Goal: Task Accomplishment & Management: Use online tool/utility

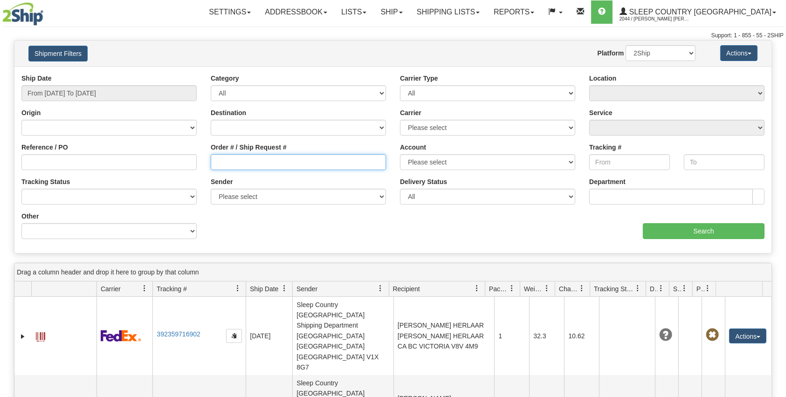
click at [249, 160] on input "Order # / Ship Request #" at bounding box center [298, 162] width 175 height 16
paste input "9007H979521"
type input "9007H979521"
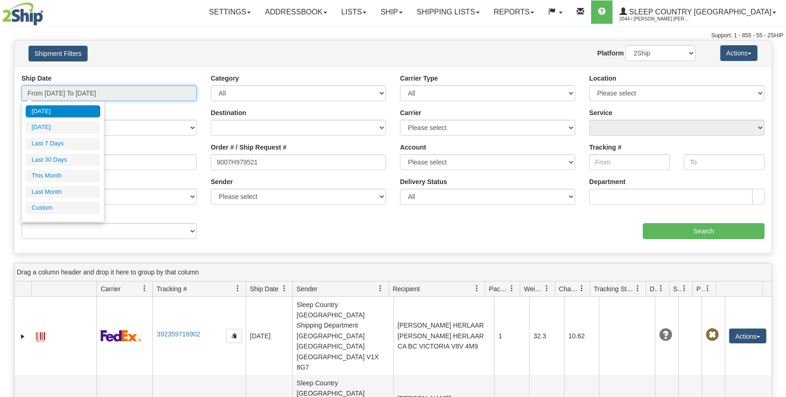
click at [138, 96] on input "From 08/20/2025 To 08/21/2025" at bounding box center [108, 93] width 175 height 16
click at [80, 160] on li "Last 30 Days" at bounding box center [63, 160] width 75 height 13
type input "From 07/23/2025 To 08/21/2025"
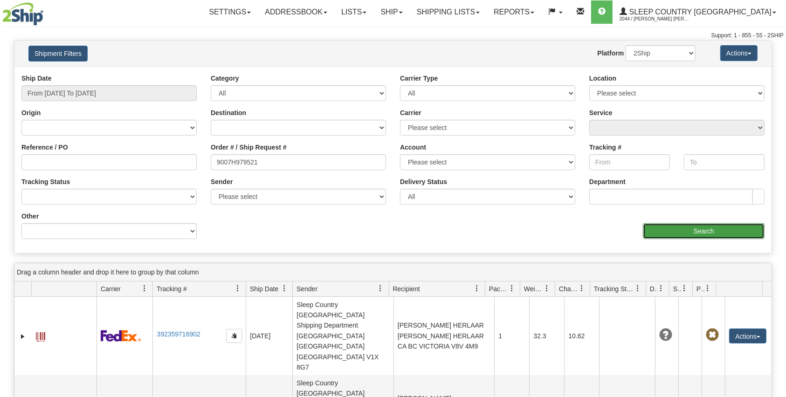
click at [678, 233] on input "Search" at bounding box center [704, 231] width 122 height 16
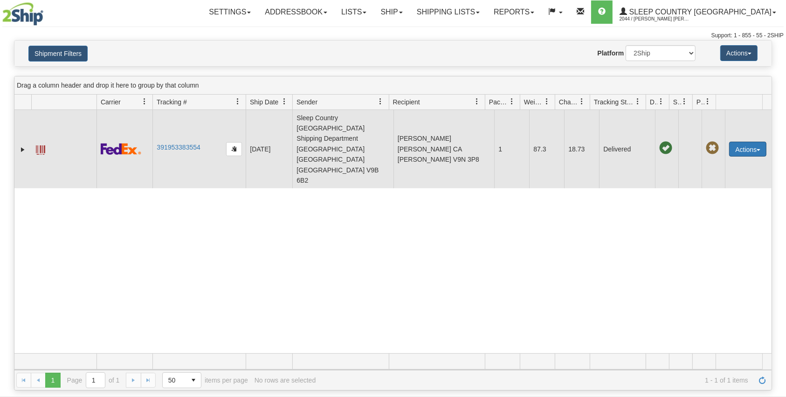
click at [742, 142] on button "Actions" at bounding box center [747, 149] width 37 height 15
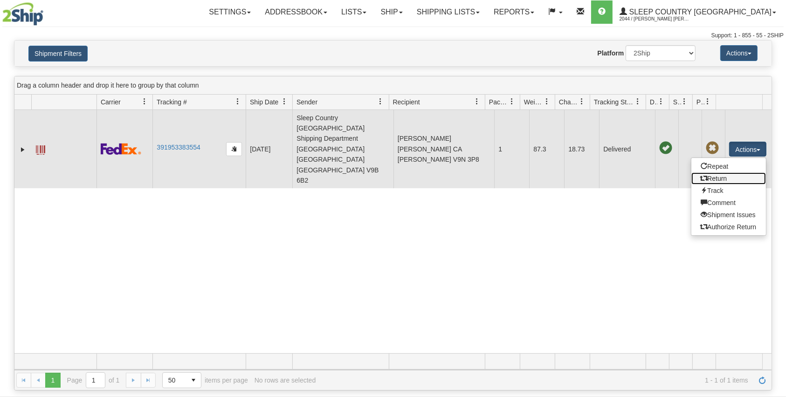
click at [723, 173] on link "Return" at bounding box center [728, 179] width 75 height 12
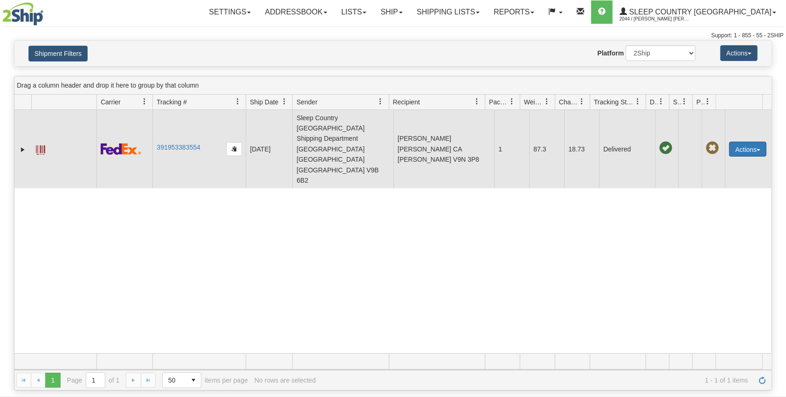
click at [746, 142] on button "Actions" at bounding box center [747, 149] width 37 height 15
click at [701, 175] on span at bounding box center [704, 178] width 7 height 7
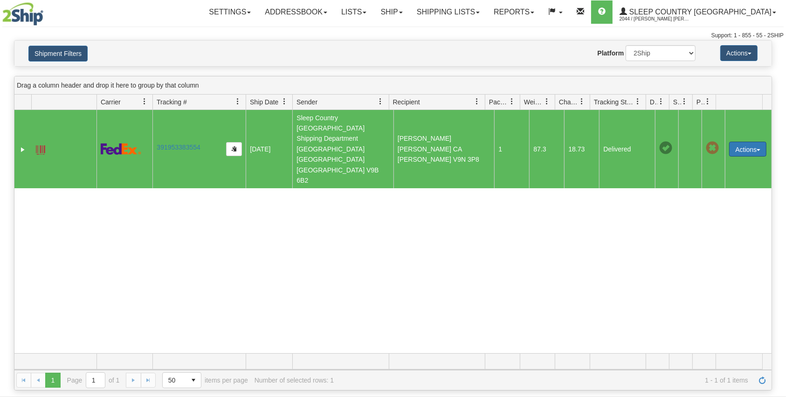
click at [739, 142] on button "Actions" at bounding box center [747, 149] width 37 height 15
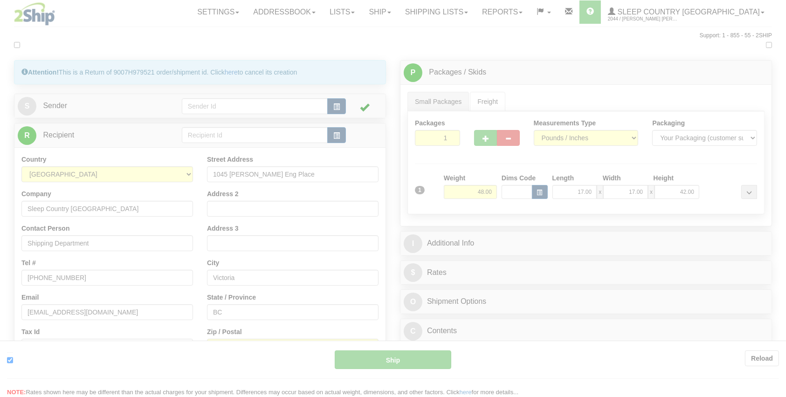
type input "92"
type input "11:55"
type input "16:00"
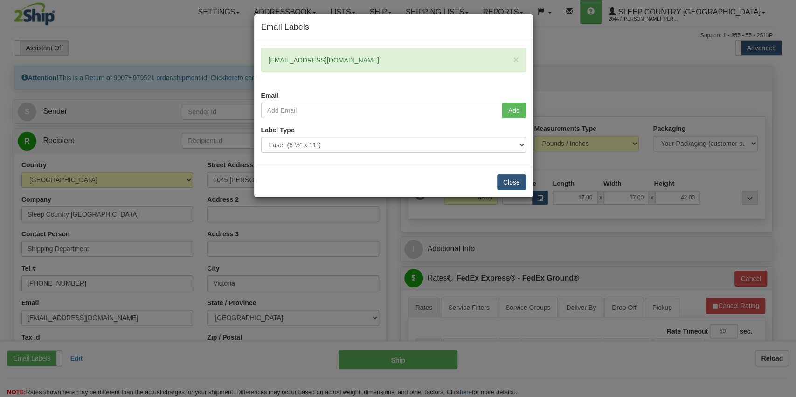
drag, startPoint x: 354, startPoint y: 55, endPoint x: 186, endPoint y: 47, distance: 168.1
click at [186, 47] on div "Email Labels × [EMAIL_ADDRESS][DOMAIN_NAME] Email Add Label Type" at bounding box center [398, 198] width 796 height 397
copy div "× [EMAIL_ADDRESS][DOMAIN_NAME]"
